Goal: Check status: Check status

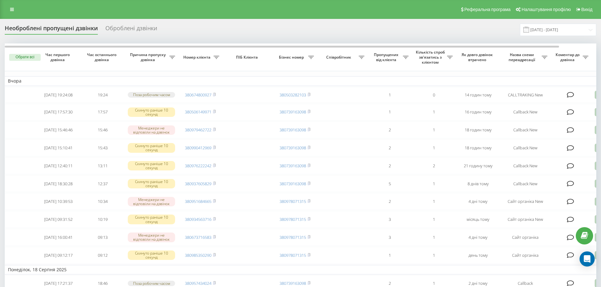
click at [557, 28] on input "[DATE] - [DATE]" at bounding box center [558, 30] width 76 height 12
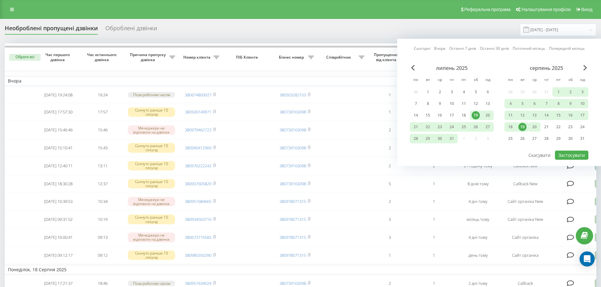
click at [535, 124] on div "20" at bounding box center [534, 127] width 8 height 8
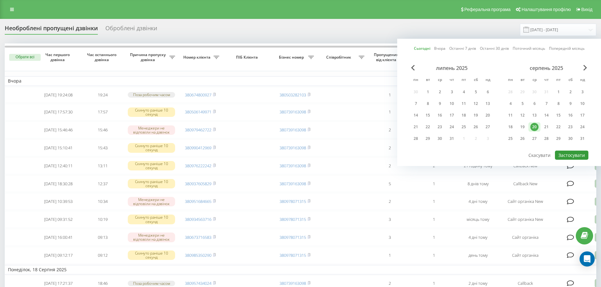
click at [566, 154] on button "Застосувати" at bounding box center [571, 155] width 33 height 9
type input "20.08.2025 - 20.08.2025"
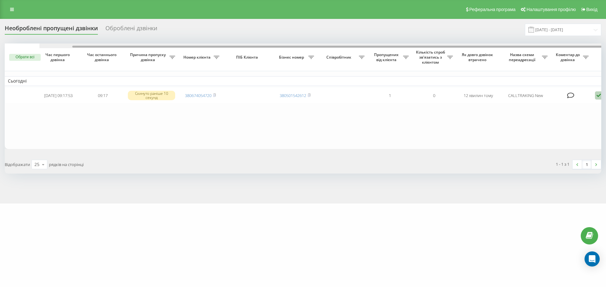
scroll to position [0, 35]
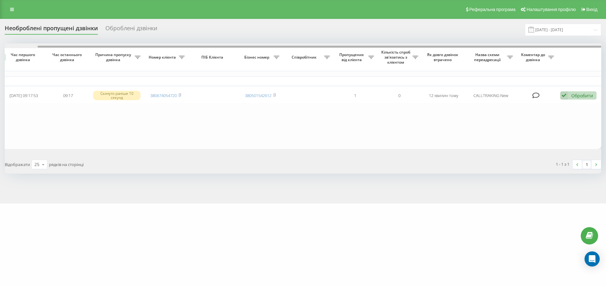
drag, startPoint x: 173, startPoint y: 45, endPoint x: 248, endPoint y: 47, distance: 75.7
click at [248, 47] on div at bounding box center [303, 46] width 596 height 5
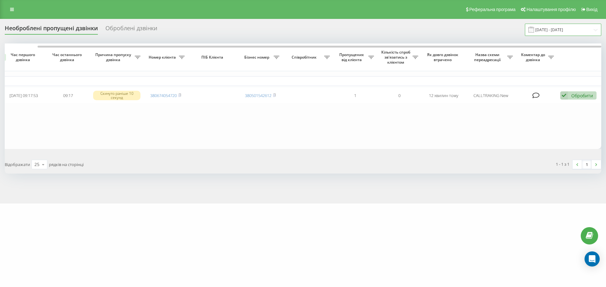
drag, startPoint x: 576, startPoint y: 25, endPoint x: 575, endPoint y: 30, distance: 5.7
click at [575, 25] on input "20.08.2025 - 20.08.2025" at bounding box center [563, 30] width 76 height 12
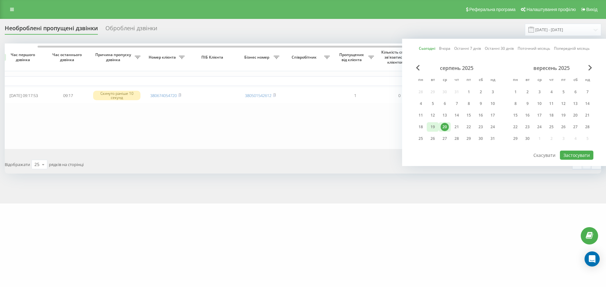
click at [438, 127] on div "19" at bounding box center [433, 126] width 12 height 9
click at [445, 125] on div "20" at bounding box center [444, 127] width 8 height 8
click at [576, 153] on button "Застосувати" at bounding box center [576, 155] width 33 height 9
